Goal: Task Accomplishment & Management: Complete application form

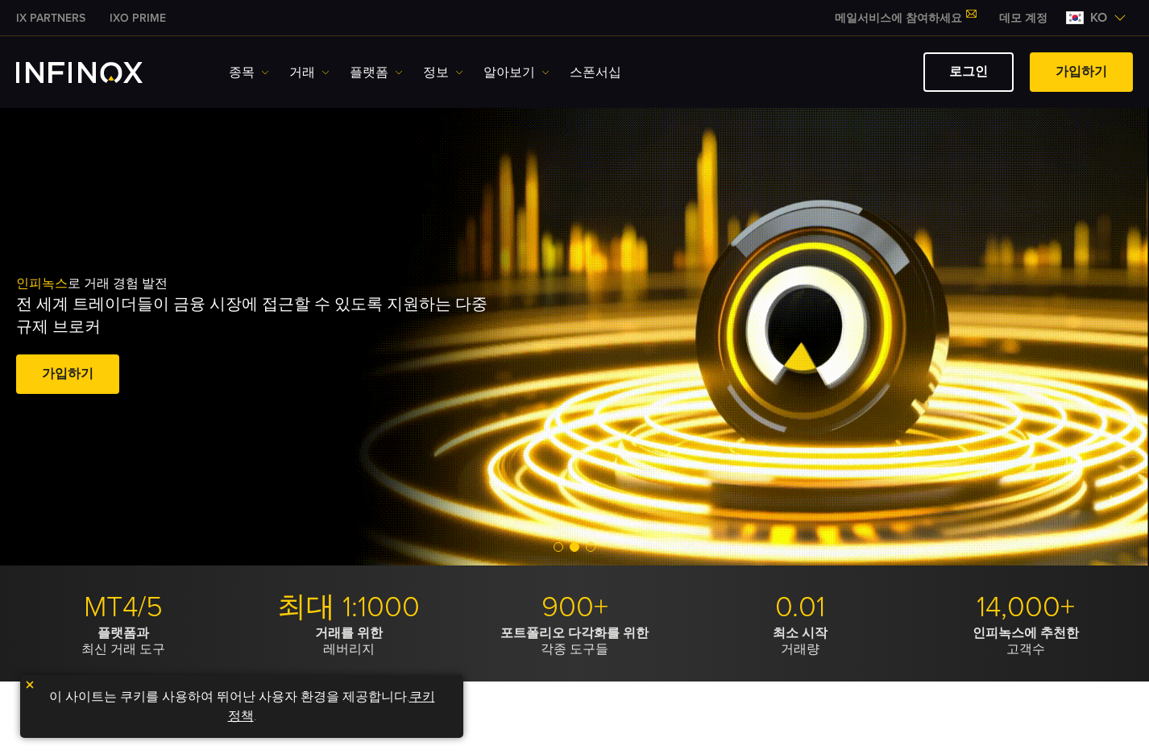
drag, startPoint x: 637, startPoint y: 22, endPoint x: 656, endPoint y: 27, distance: 19.4
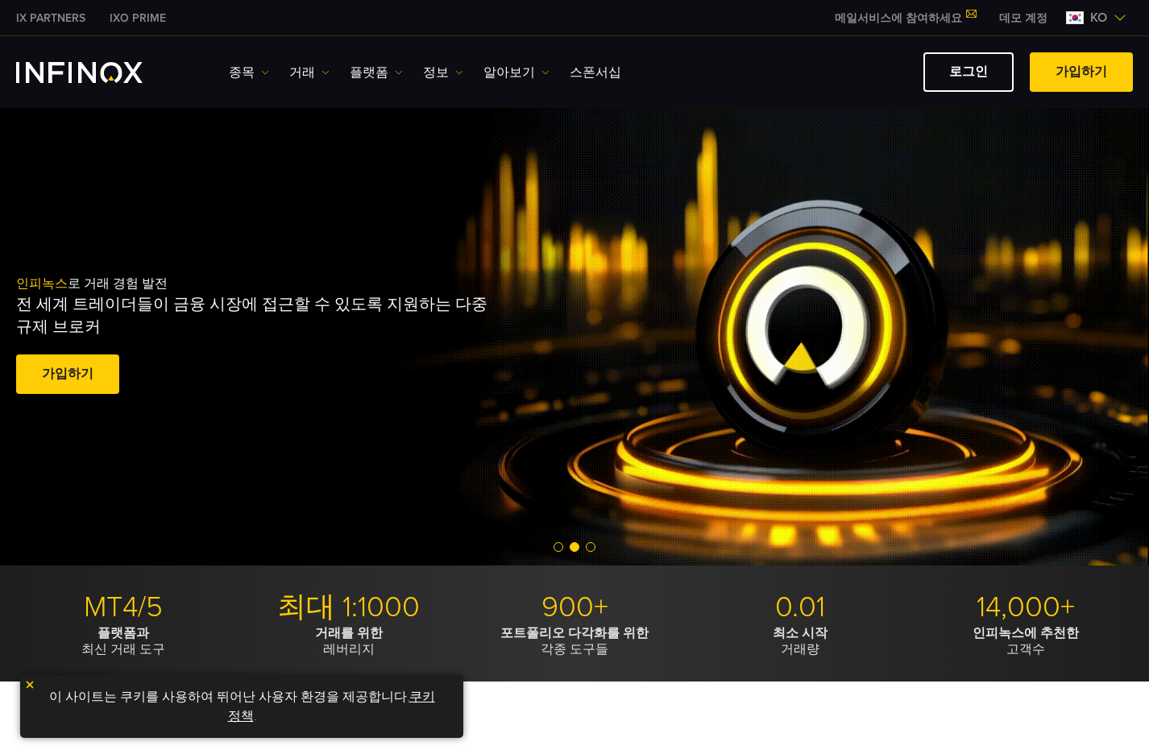
click at [656, 27] on div "IX PARTNERS IXO PRIME 메일서비스에 참여하세요 IX Daily와 투자 기회를 놓치지마세요! 지금 참여하세요! 조건 및 약관 을…" at bounding box center [574, 17] width 1117 height 35
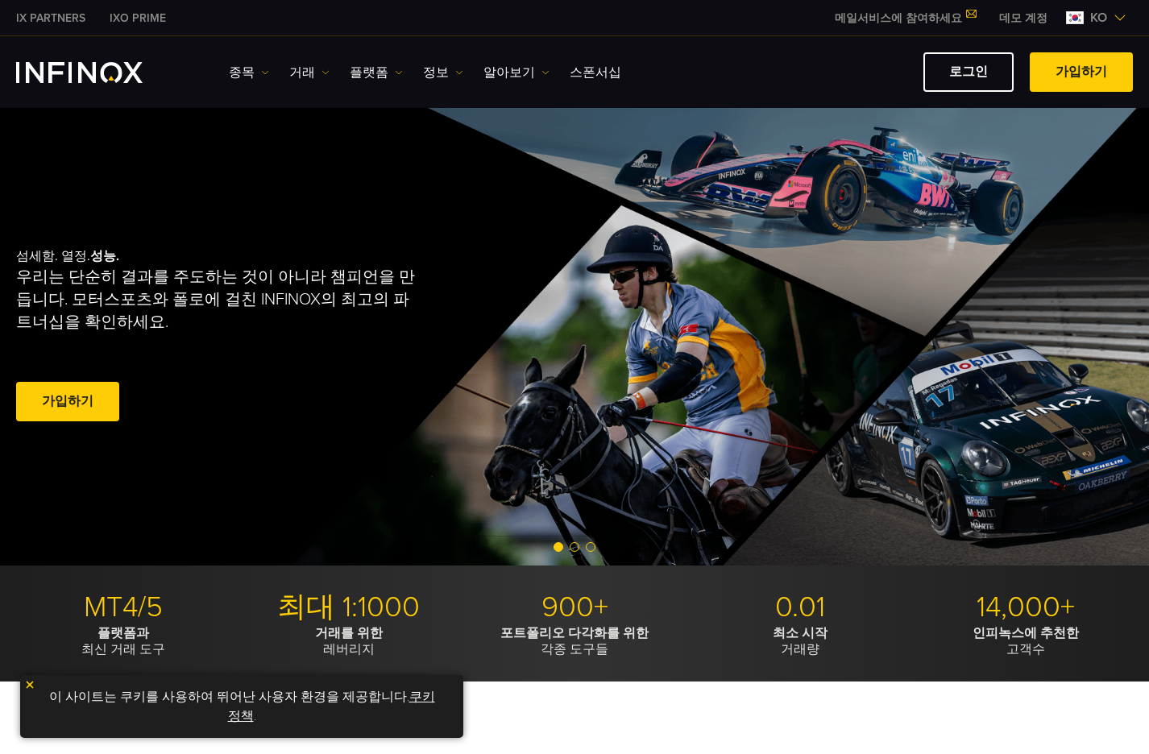
click at [738, 62] on div "로그인 가입하기" at bounding box center [882, 71] width 499 height 39
click at [800, 67] on div "로그인 가입하기" at bounding box center [882, 71] width 499 height 39
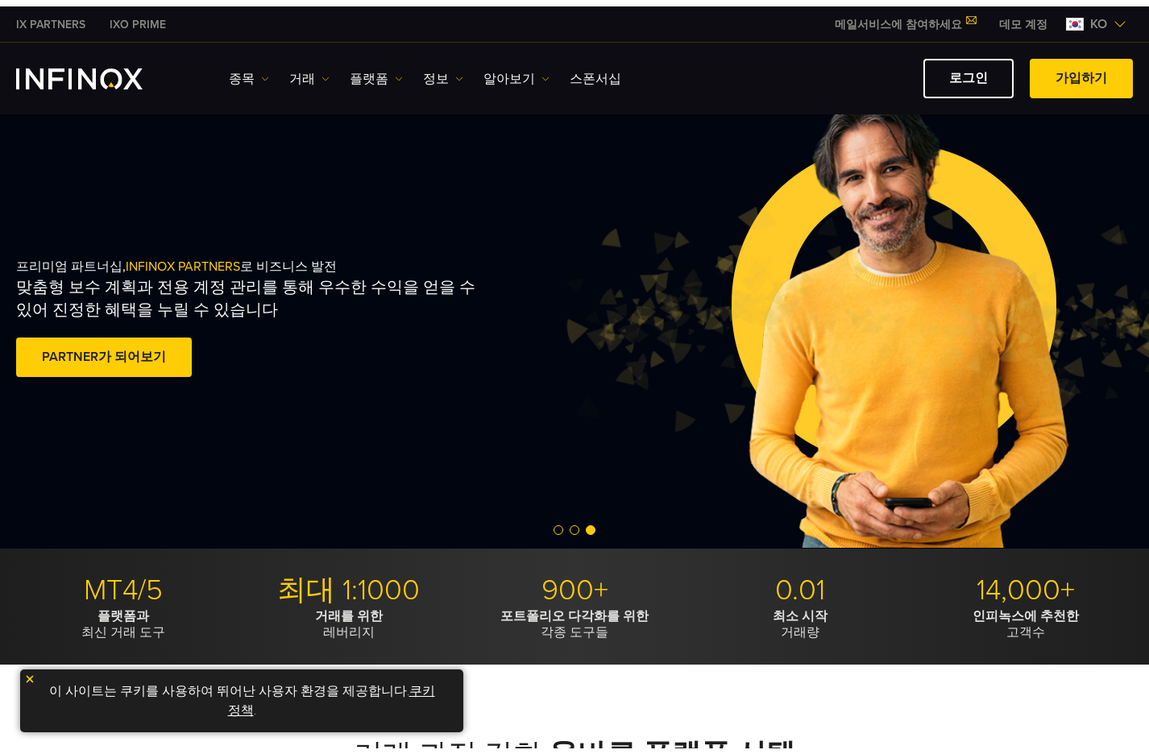
scroll to position [242, 0]
